Goal: Information Seeking & Learning: Learn about a topic

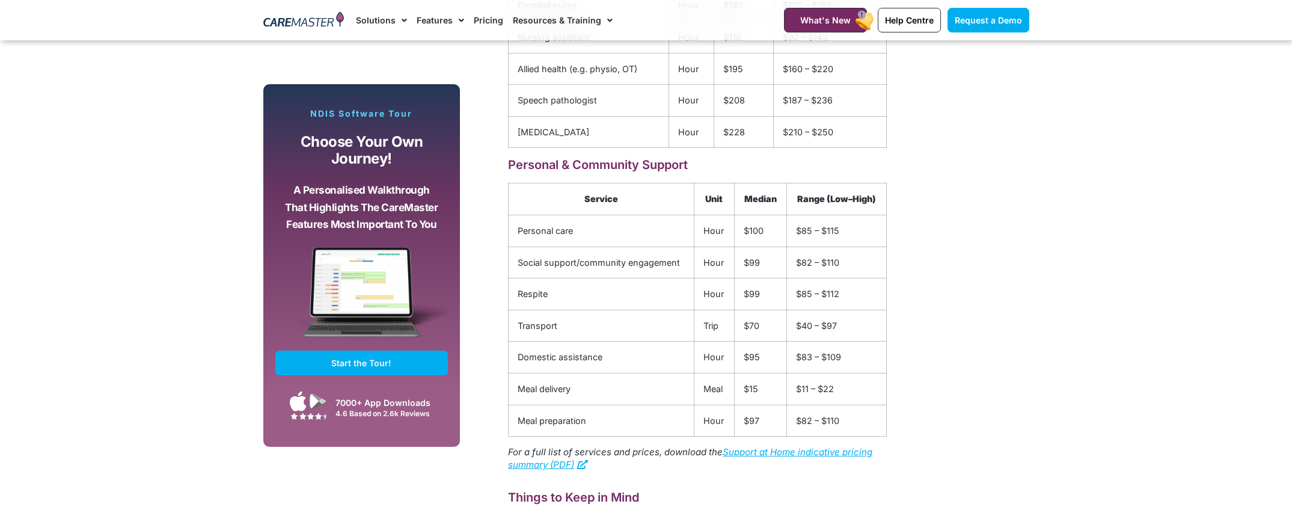
scroll to position [1863, 0]
click at [840, 449] on link "Support at Home indicative pricing summary (PDF)" at bounding box center [690, 457] width 364 height 24
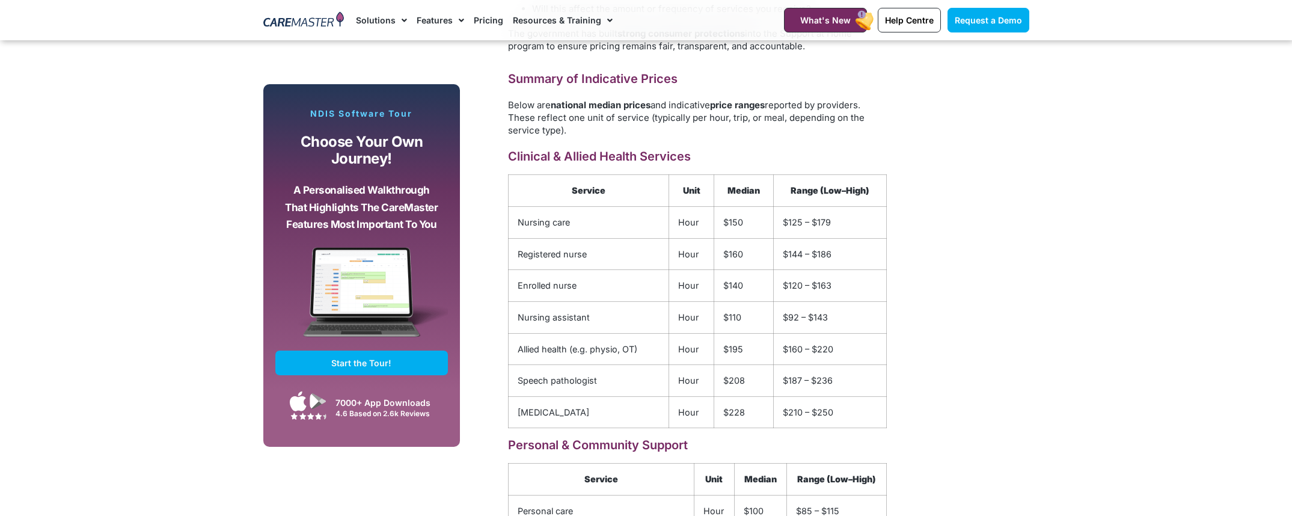
scroll to position [1563, 0]
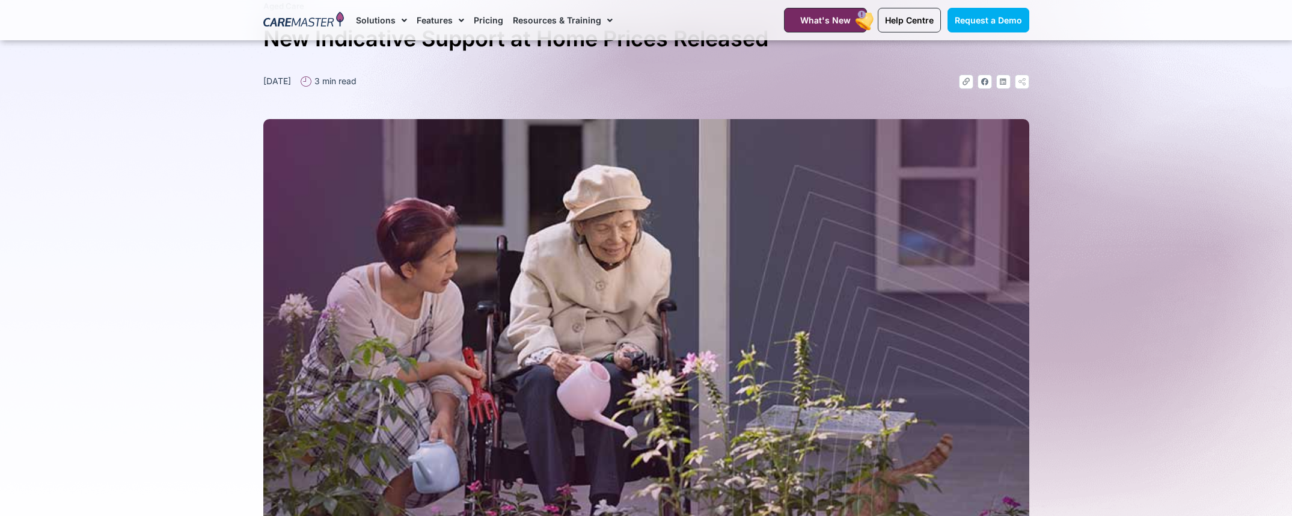
drag, startPoint x: 510, startPoint y: 173, endPoint x: 930, endPoint y: 427, distance: 491.1
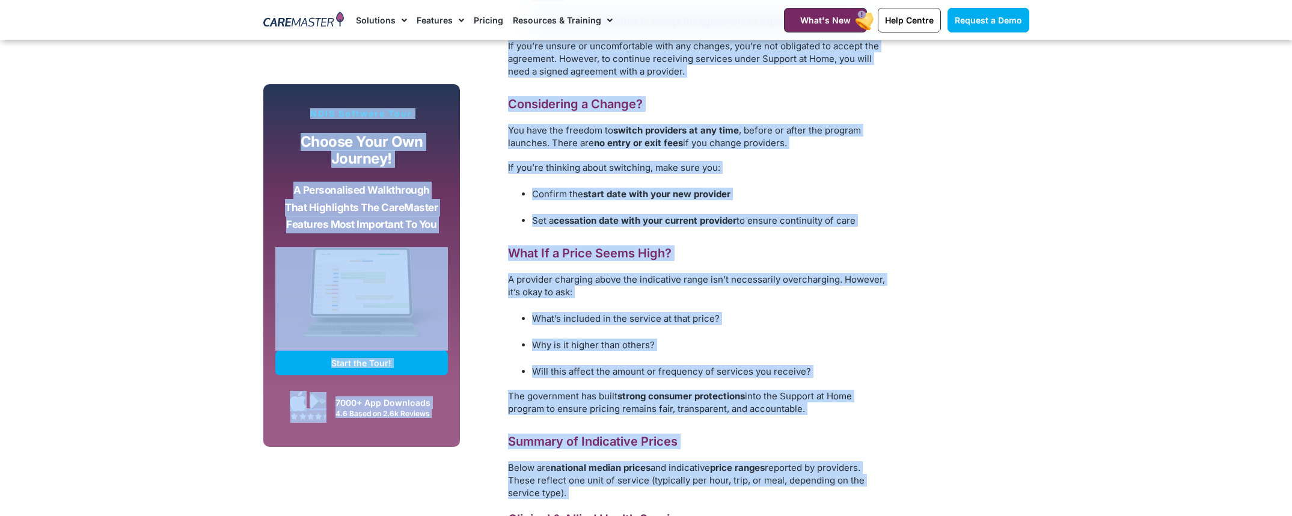
drag, startPoint x: 1033, startPoint y: 316, endPoint x: 1001, endPoint y: 362, distance: 55.7
click at [1033, 318] on div "Subscribe, Connect, Learn, Grow: Our Monthly Newsletter Delivers Care Industry …" at bounding box center [646, 438] width 778 height 1895
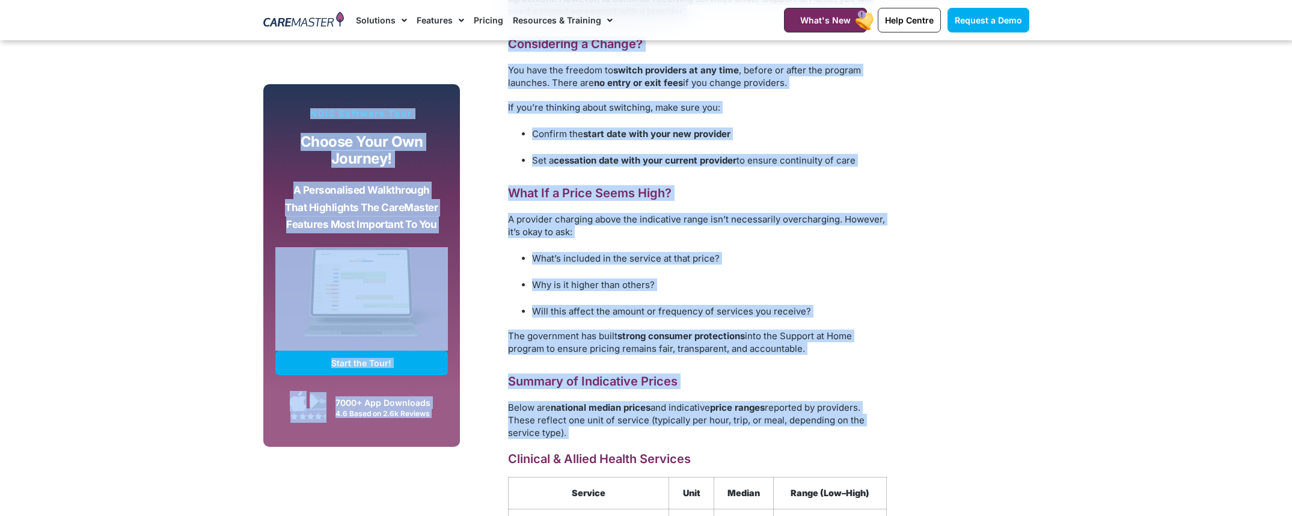
scroll to position [1640, 0]
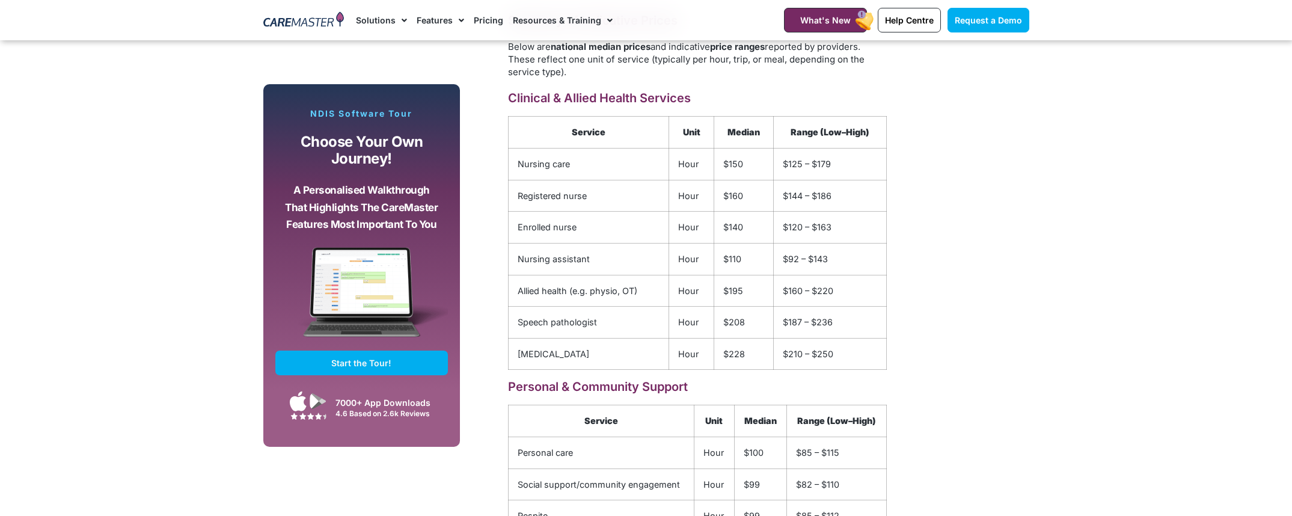
click at [1030, 393] on div "Subscribe, Connect, Learn, Grow: Our Monthly Newsletter Delivers Care Industry …" at bounding box center [646, 18] width 778 height 1895
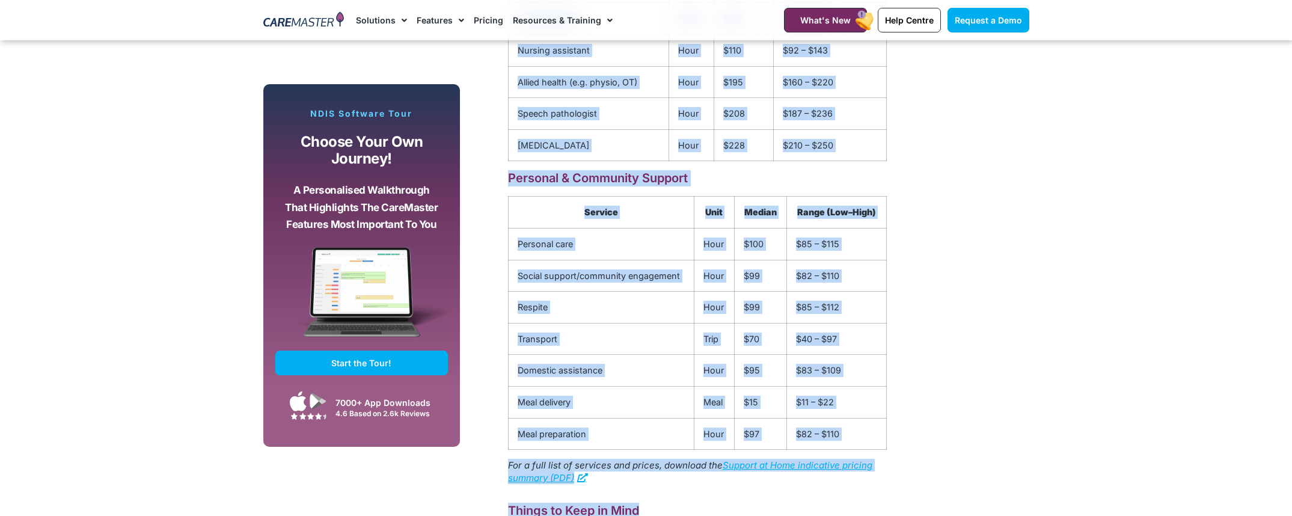
scroll to position [1889, 0]
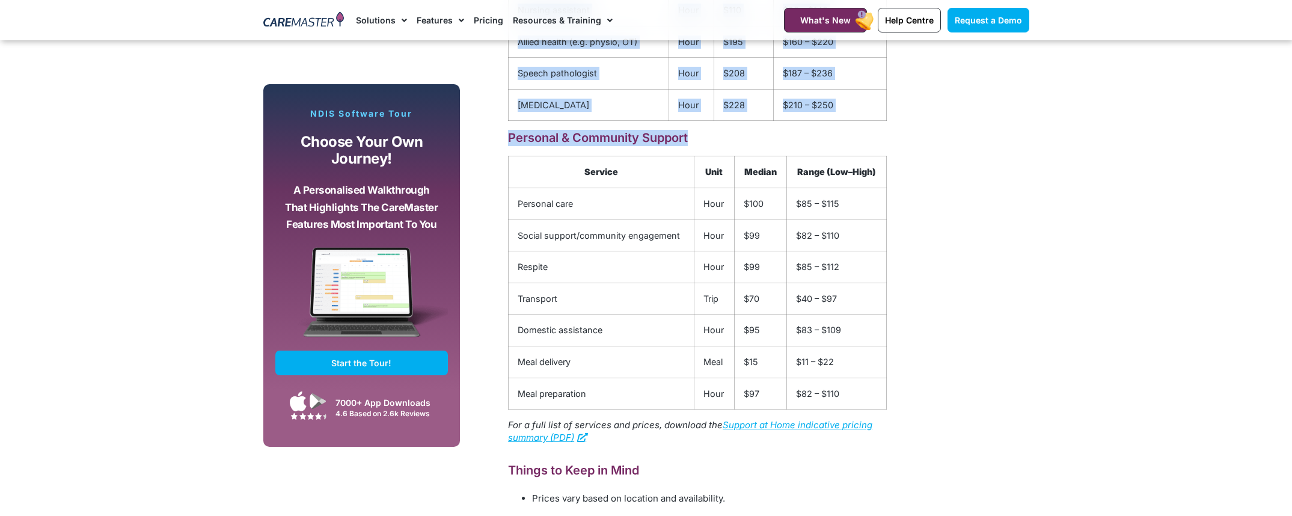
drag, startPoint x: 510, startPoint y: 96, endPoint x: 896, endPoint y: 396, distance: 489.3
copy div "Clinical & Allied Health Services Service Unit Median Range (Low–High) Nursing …"
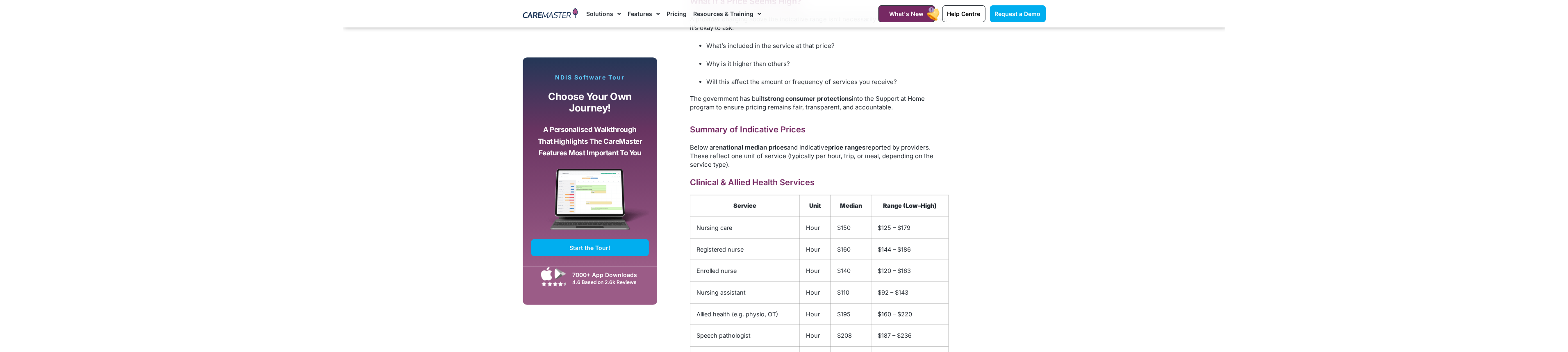
scroll to position [1002, 0]
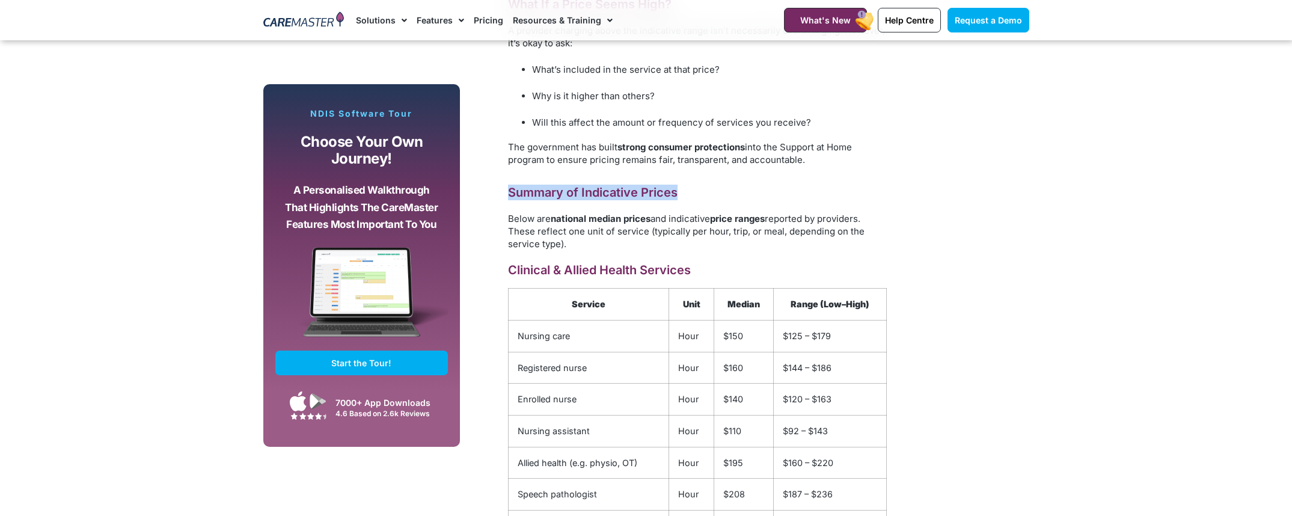
drag, startPoint x: 516, startPoint y: 192, endPoint x: 678, endPoint y: 189, distance: 162.3
click at [678, 189] on h2 "Summary of Indicative Prices" at bounding box center [697, 193] width 379 height 16
copy h2 "Summary of Indicative Prices"
click at [1057, 370] on section "Subscribe, Connect, Learn, Grow: Our Monthly Newsletter Delivers Care Industry …" at bounding box center [646, 175] width 1292 height 1925
